Goal: Information Seeking & Learning: Learn about a topic

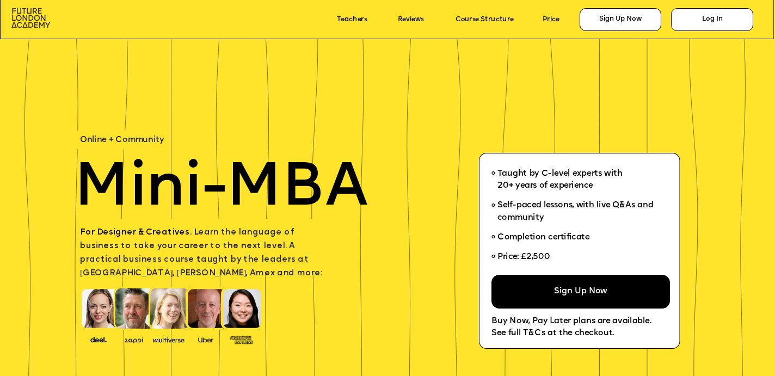
click at [27, 27] on img at bounding box center [30, 18] width 39 height 20
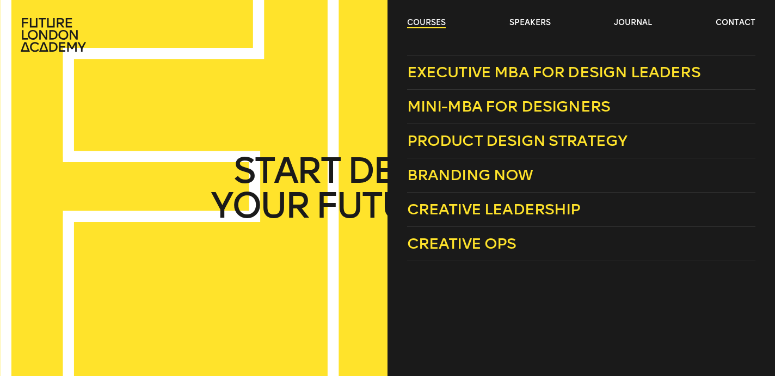
click at [421, 21] on link "courses" at bounding box center [426, 22] width 39 height 11
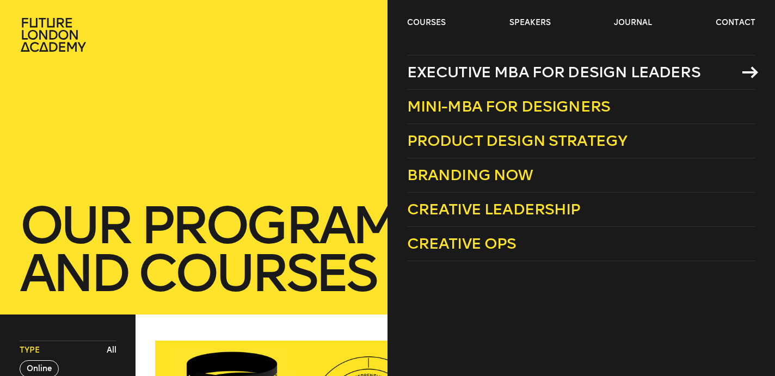
click at [439, 77] on span "Executive MBA for Design Leaders" at bounding box center [553, 72] width 293 height 18
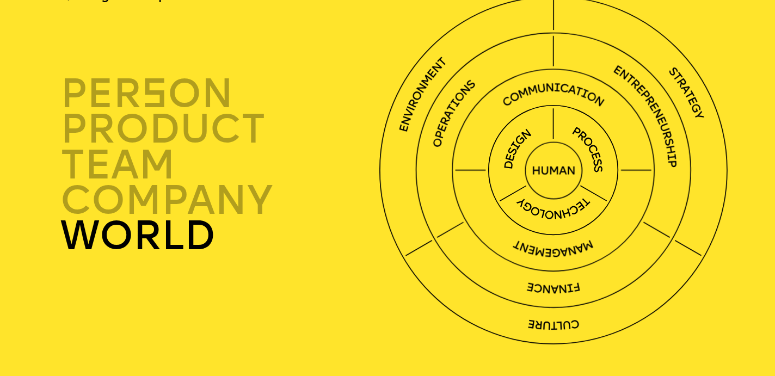
scroll to position [2425, 0]
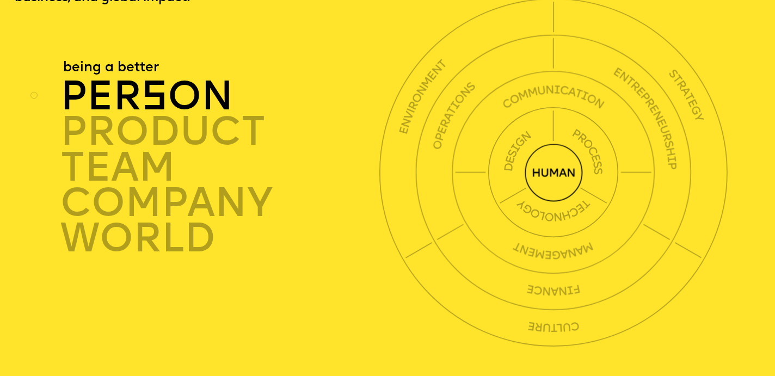
click at [200, 84] on p "person" at bounding box center [219, 98] width 319 height 35
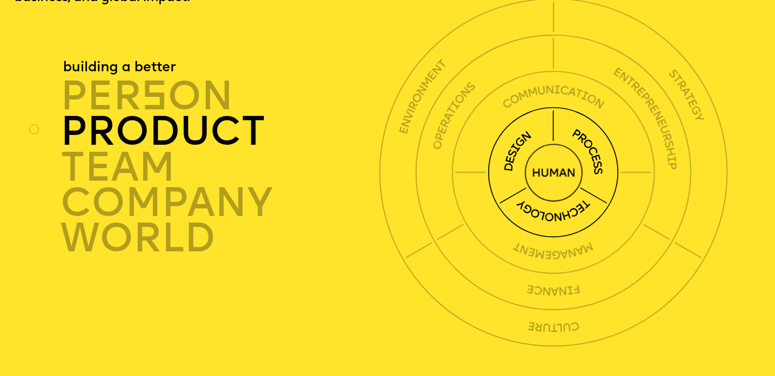
click at [558, 156] on circle at bounding box center [554, 173] width 57 height 57
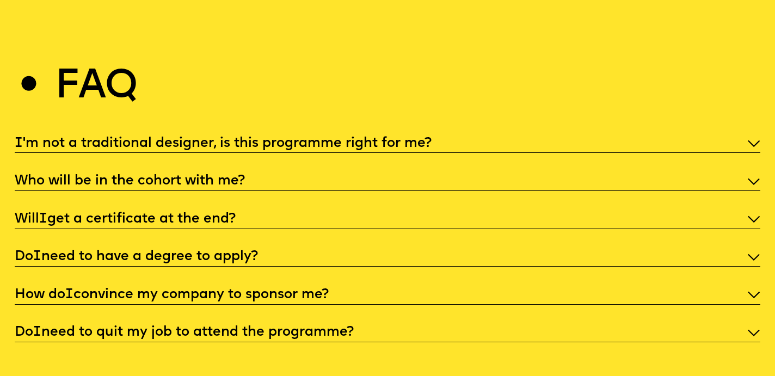
scroll to position [3700, 0]
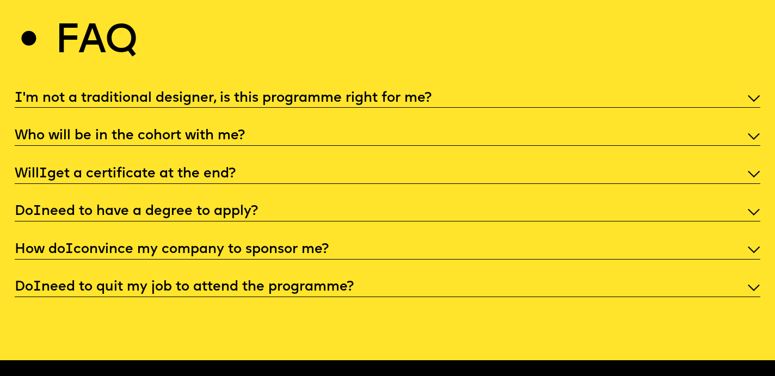
click at [341, 241] on p "How do I convince my company to sponsor me?" at bounding box center [388, 250] width 746 height 18
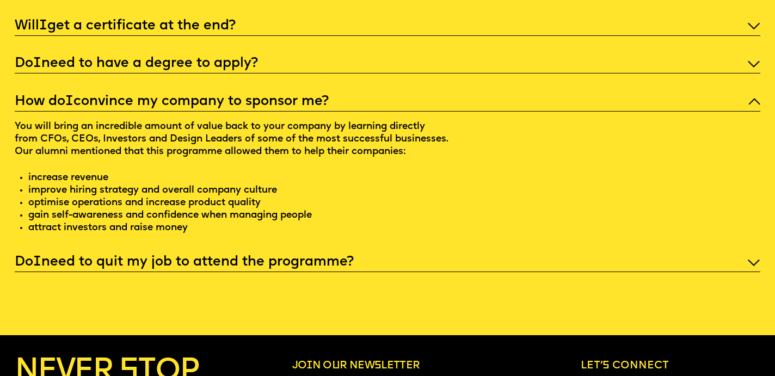
scroll to position [3853, 0]
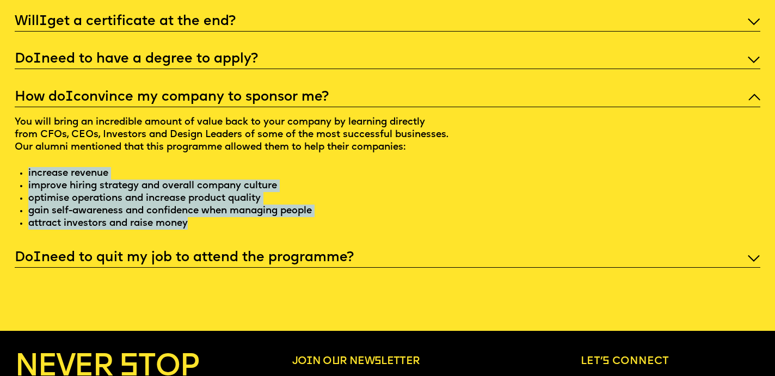
drag, startPoint x: 16, startPoint y: 151, endPoint x: 192, endPoint y: 216, distance: 187.2
click at [192, 216] on div "I 'm not a traditional designer, is this programme right for me? Who will be in…" at bounding box center [388, 102] width 746 height 331
copy ul "increase revenue improve hiring strategy and overall company culture optimise o…"
